Goal: Information Seeking & Learning: Check status

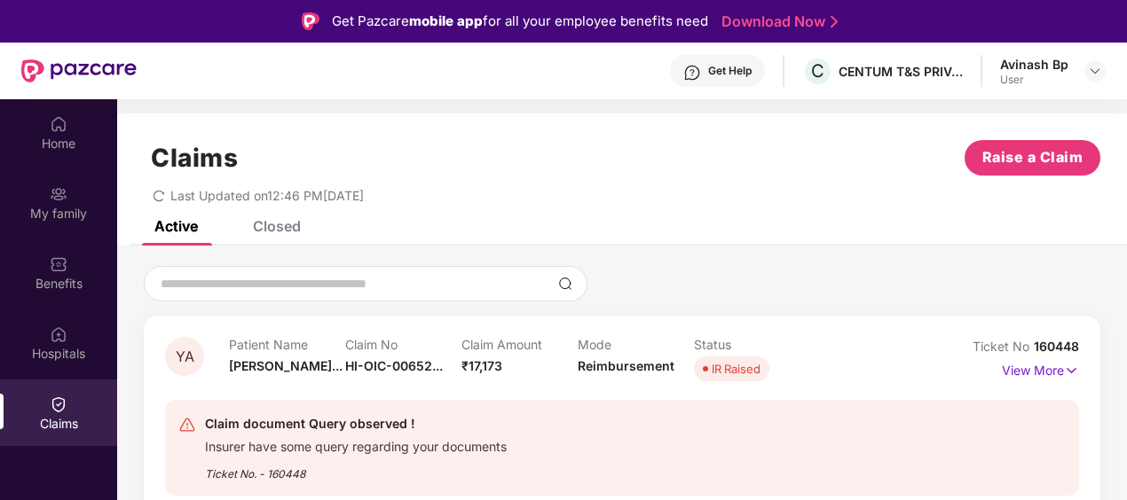
scroll to position [99, 0]
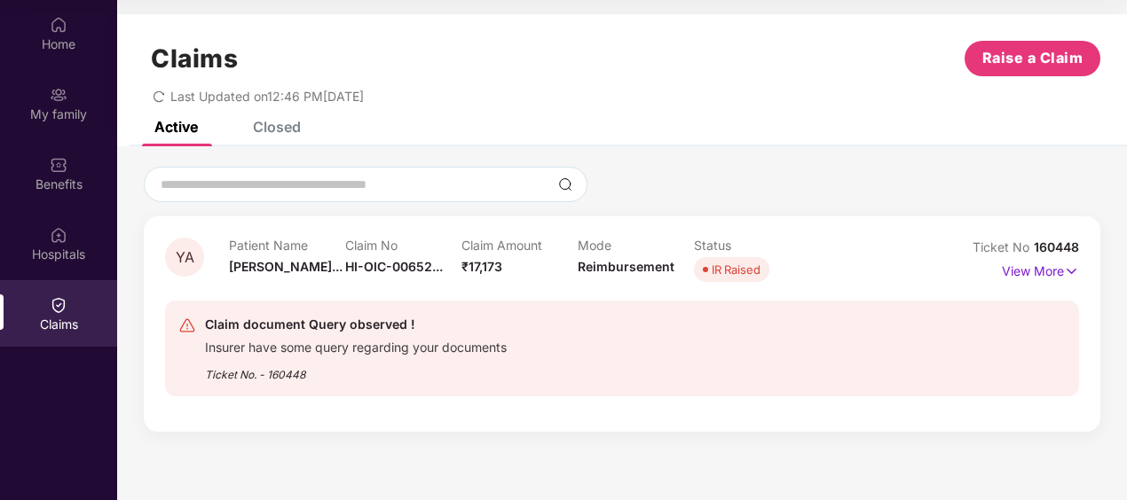
click at [241, 347] on div "Insurer have some query regarding your documents" at bounding box center [356, 345] width 302 height 20
drag, startPoint x: 241, startPoint y: 347, endPoint x: 484, endPoint y: 392, distance: 247.3
click at [484, 392] on div "Claim document Query observed ! Insurer have some query regarding your document…" at bounding box center [622, 349] width 914 height 96
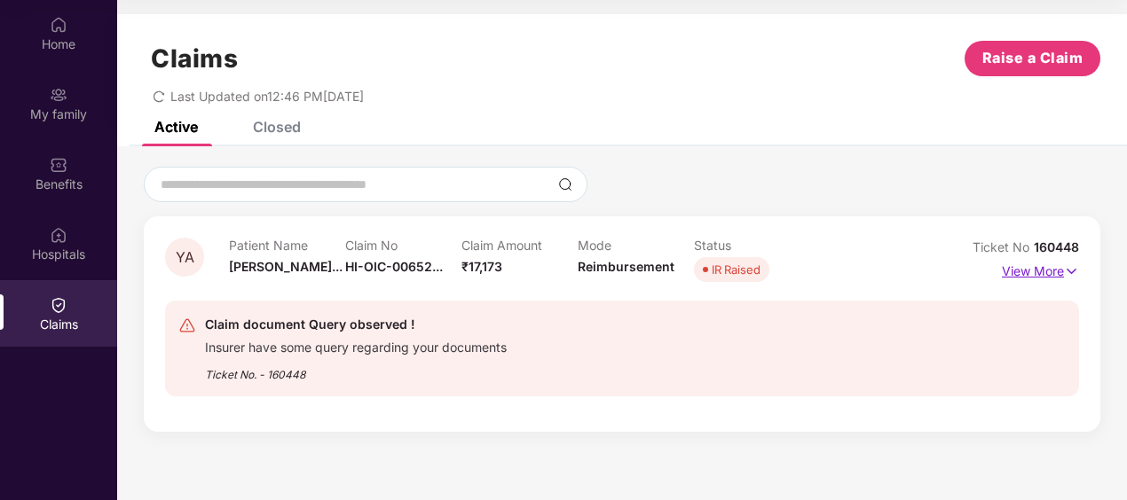
click at [1013, 263] on p "View More" at bounding box center [1040, 269] width 77 height 24
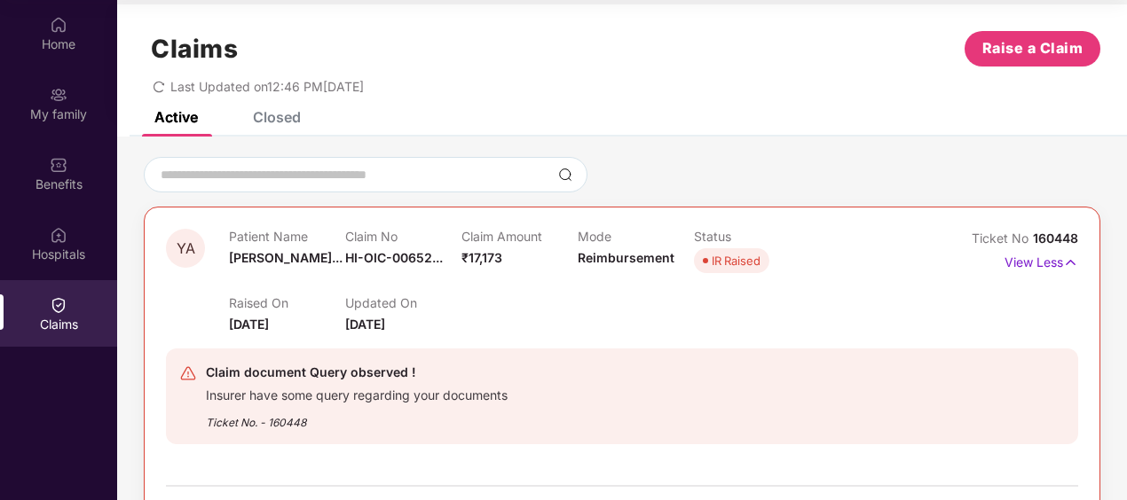
scroll to position [0, 0]
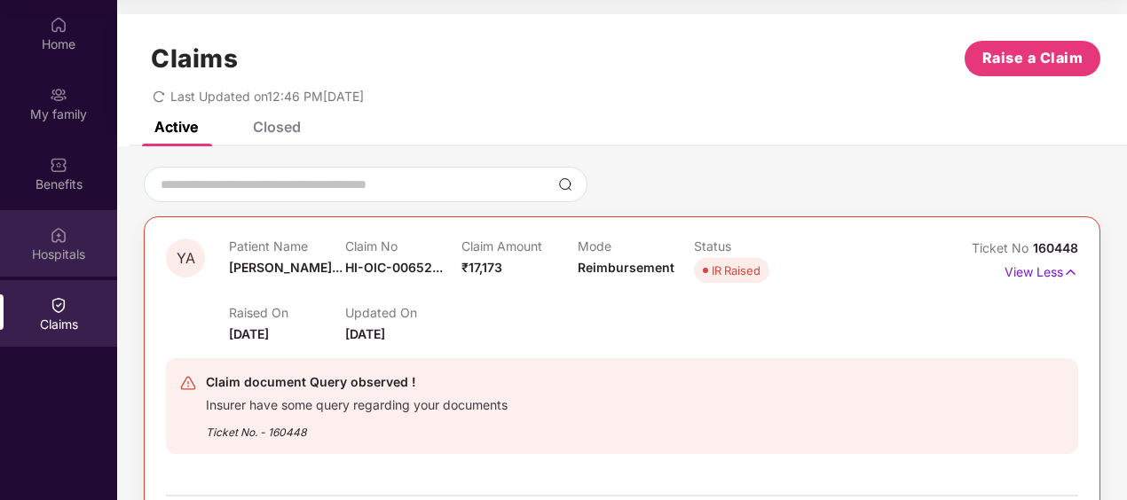
click at [67, 256] on div "Hospitals" at bounding box center [58, 255] width 117 height 18
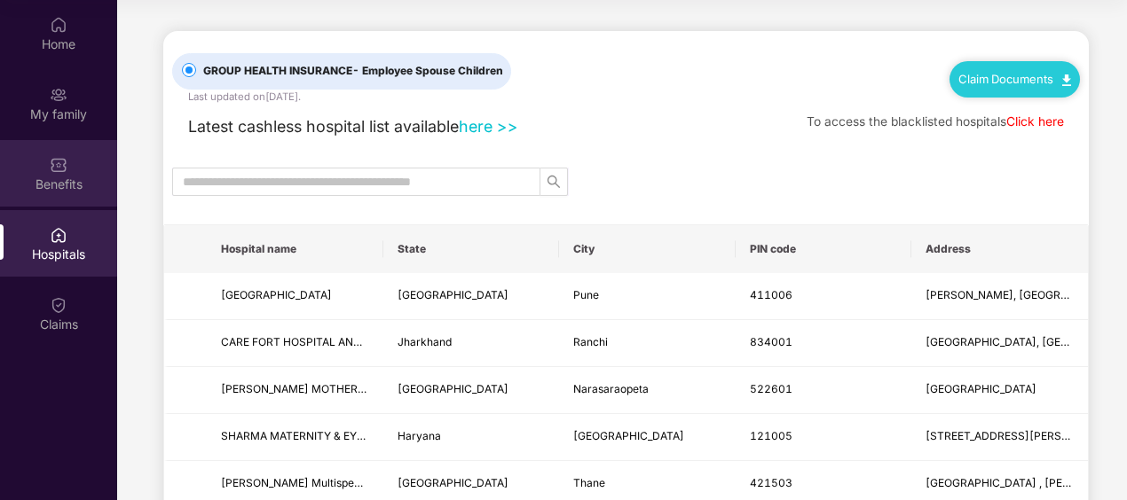
click at [56, 197] on div "Benefits" at bounding box center [58, 173] width 117 height 67
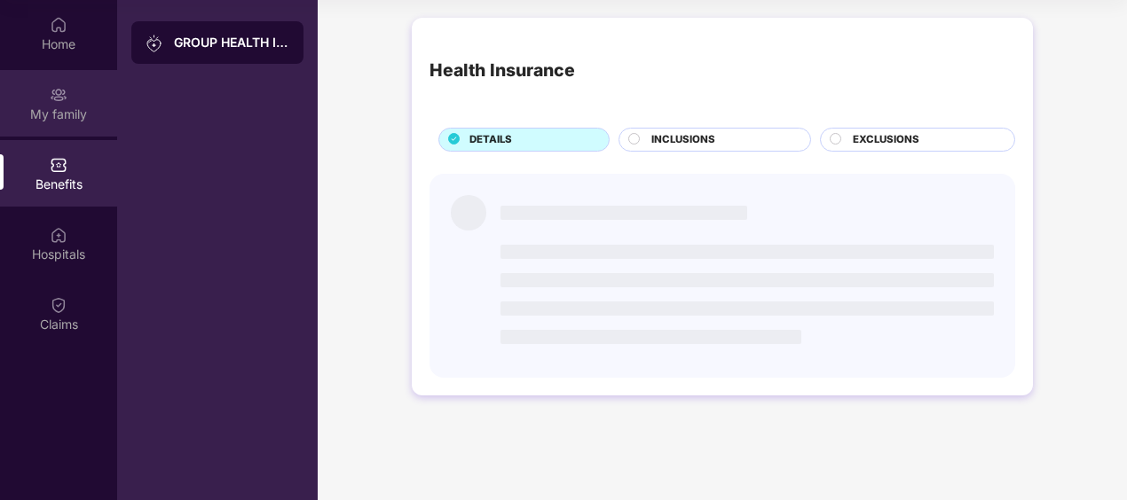
click at [53, 120] on div "My family" at bounding box center [58, 115] width 117 height 18
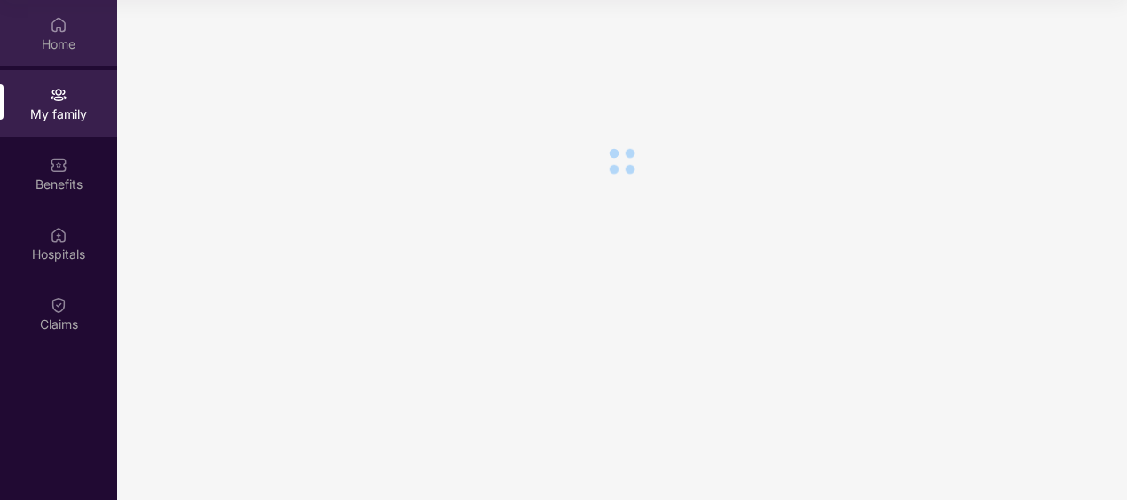
click at [65, 57] on div "Home" at bounding box center [58, 33] width 117 height 67
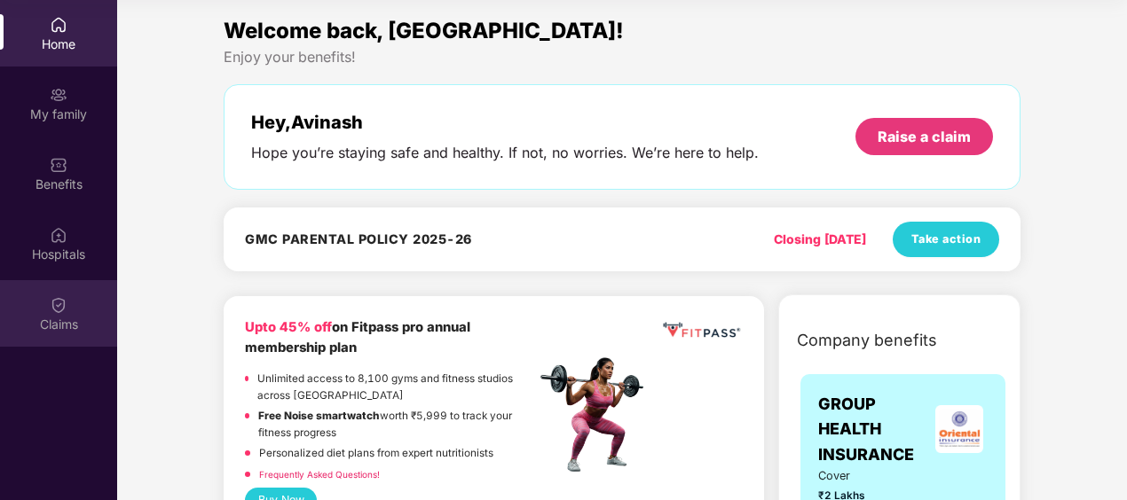
click at [53, 309] on img at bounding box center [59, 305] width 18 height 18
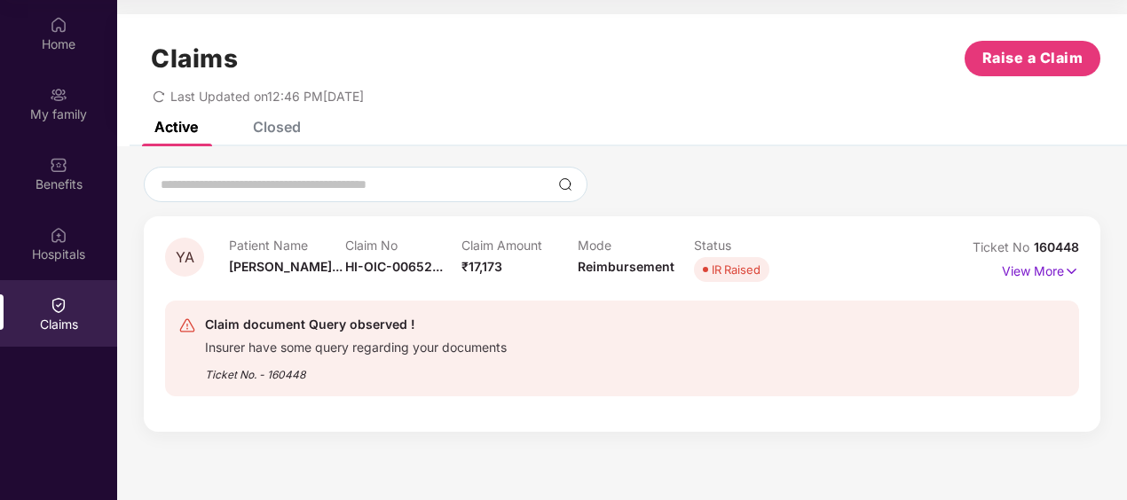
click at [720, 272] on div "IR Raised" at bounding box center [736, 270] width 49 height 18
click at [617, 265] on span "Reimbursement" at bounding box center [626, 266] width 97 height 15
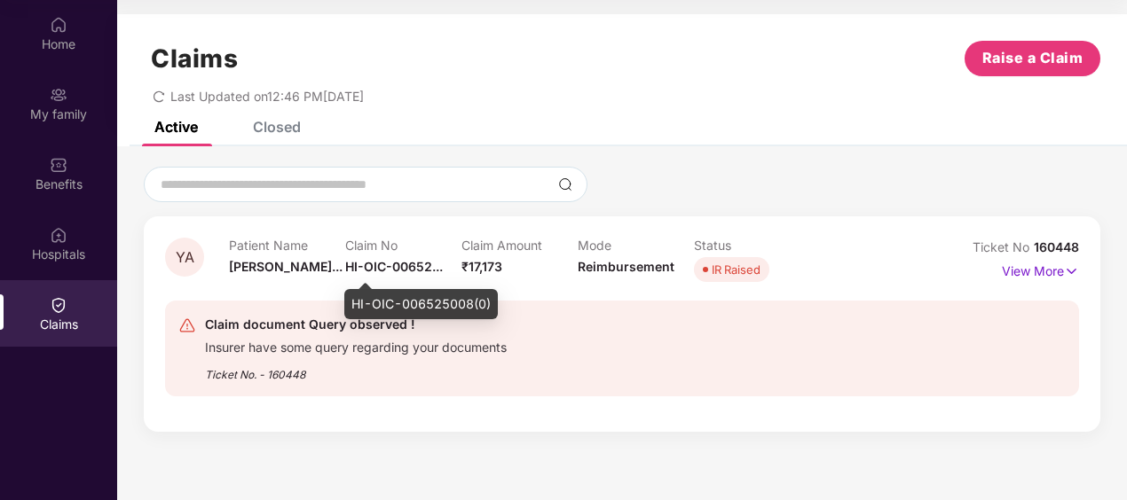
click at [439, 271] on span "HI-OIC-00652..." at bounding box center [394, 266] width 98 height 15
click at [397, 264] on span "HI-OIC-00652..." at bounding box center [394, 266] width 98 height 15
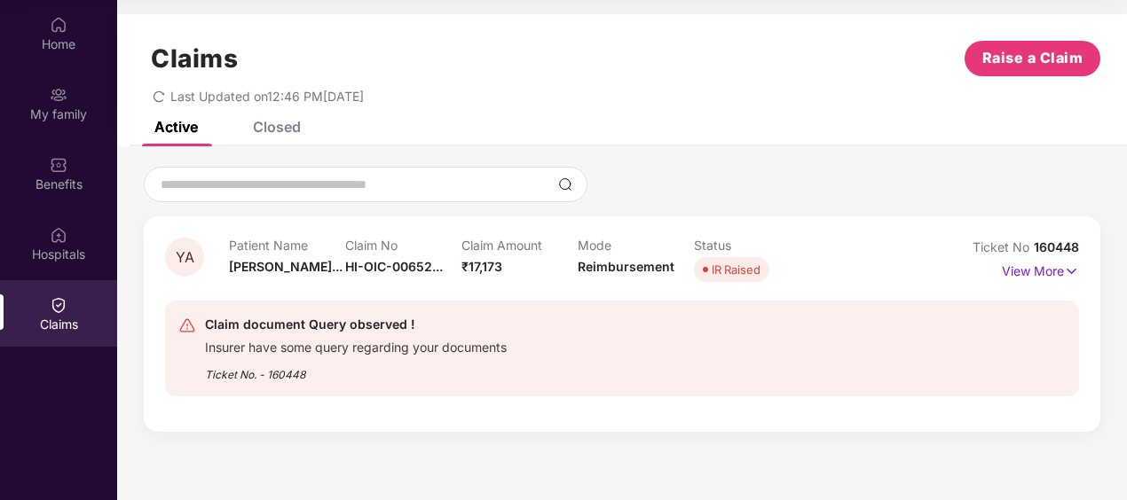
click at [674, 397] on div "Claim document Query observed ! Insurer have some query regarding your document…" at bounding box center [622, 349] width 914 height 124
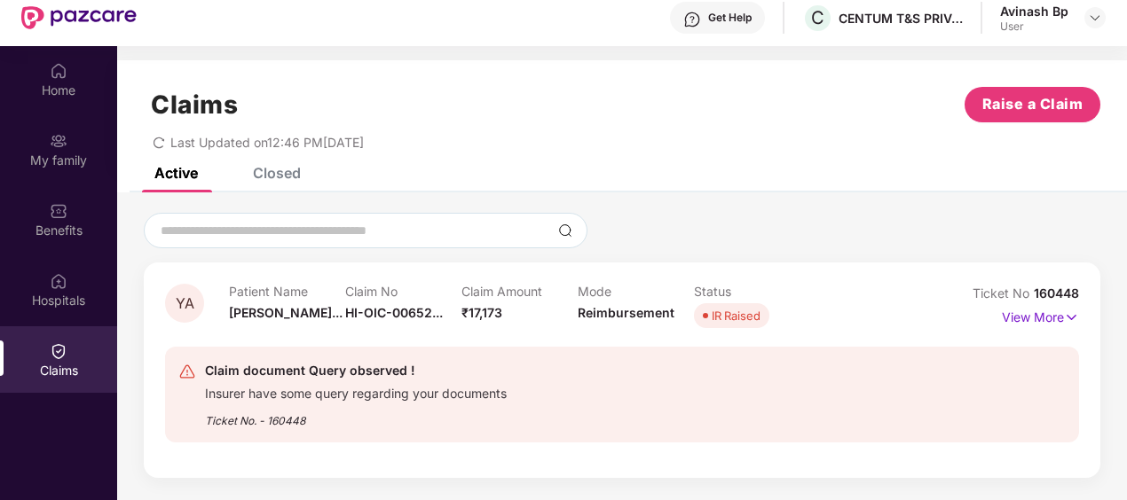
scroll to position [99, 0]
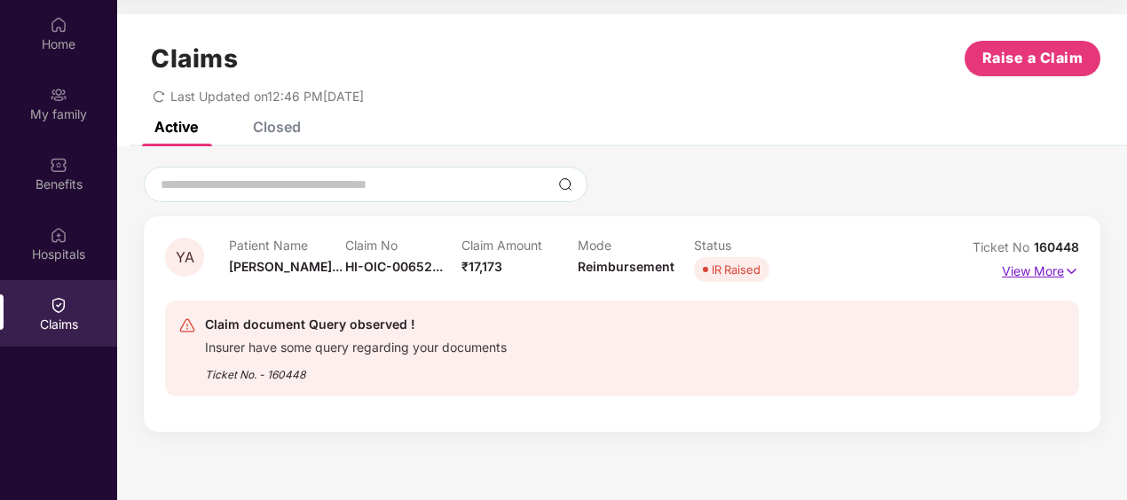
click at [1057, 279] on p "View More" at bounding box center [1040, 269] width 77 height 24
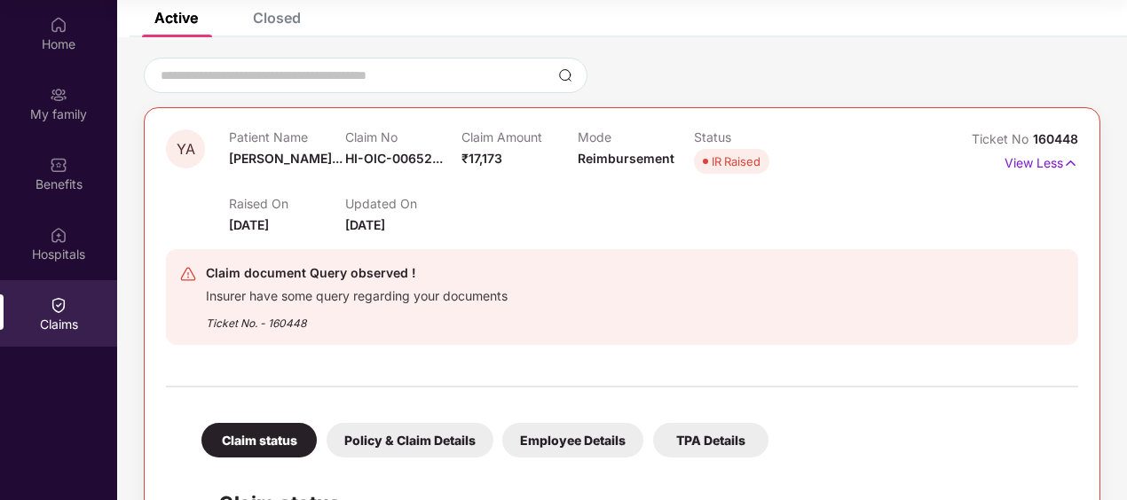
scroll to position [287, 0]
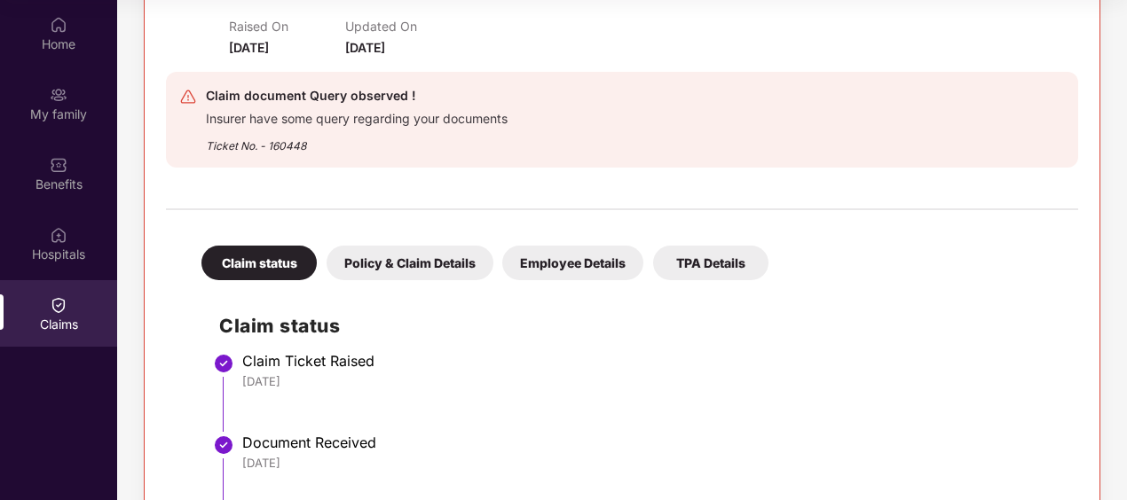
click at [687, 264] on div "TPA Details" at bounding box center [710, 263] width 115 height 35
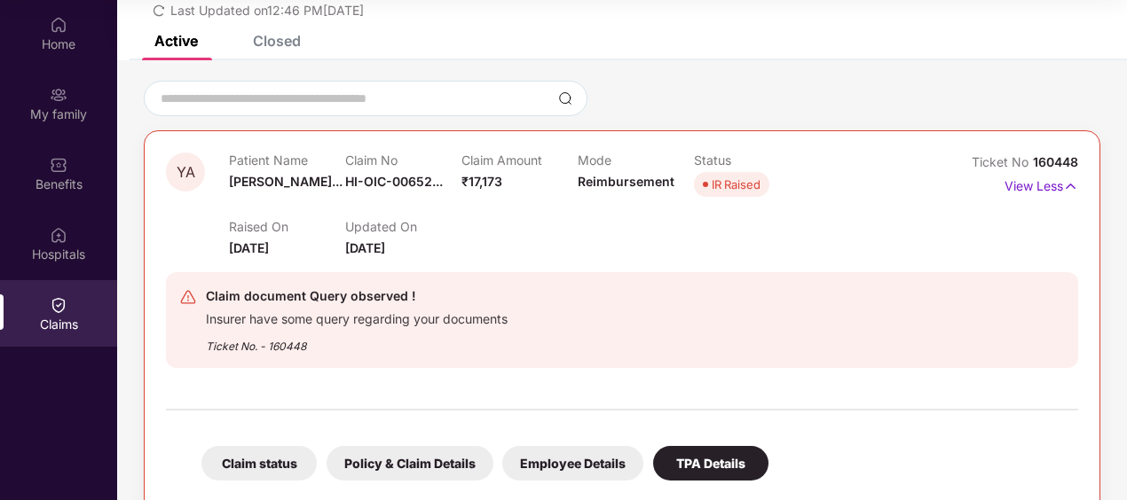
scroll to position [0, 0]
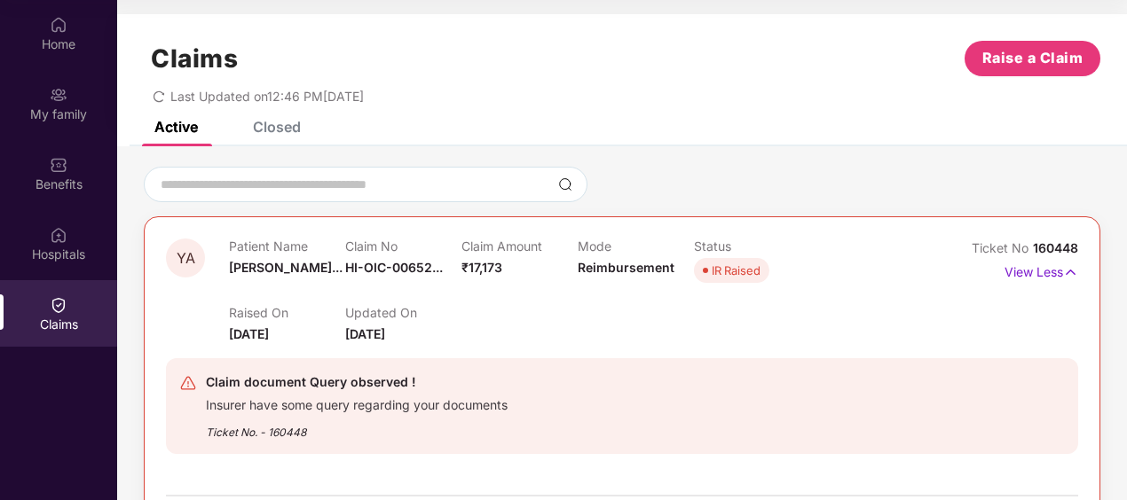
click at [190, 385] on img at bounding box center [188, 383] width 18 height 18
